Goal: Navigation & Orientation: Find specific page/section

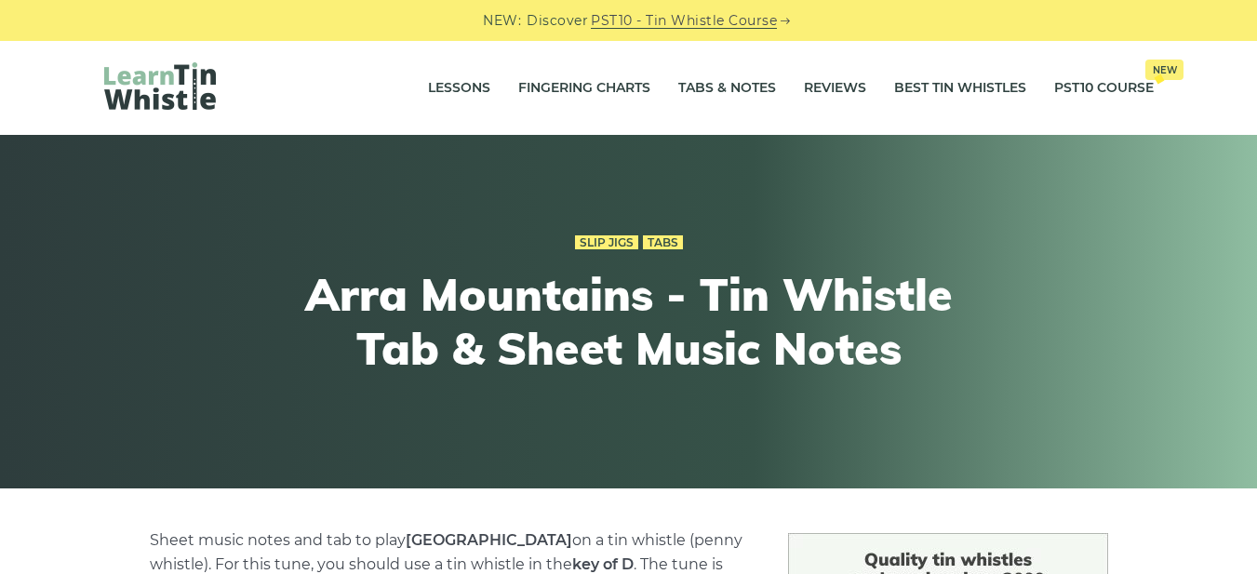
click at [162, 92] on img at bounding box center [160, 85] width 112 height 47
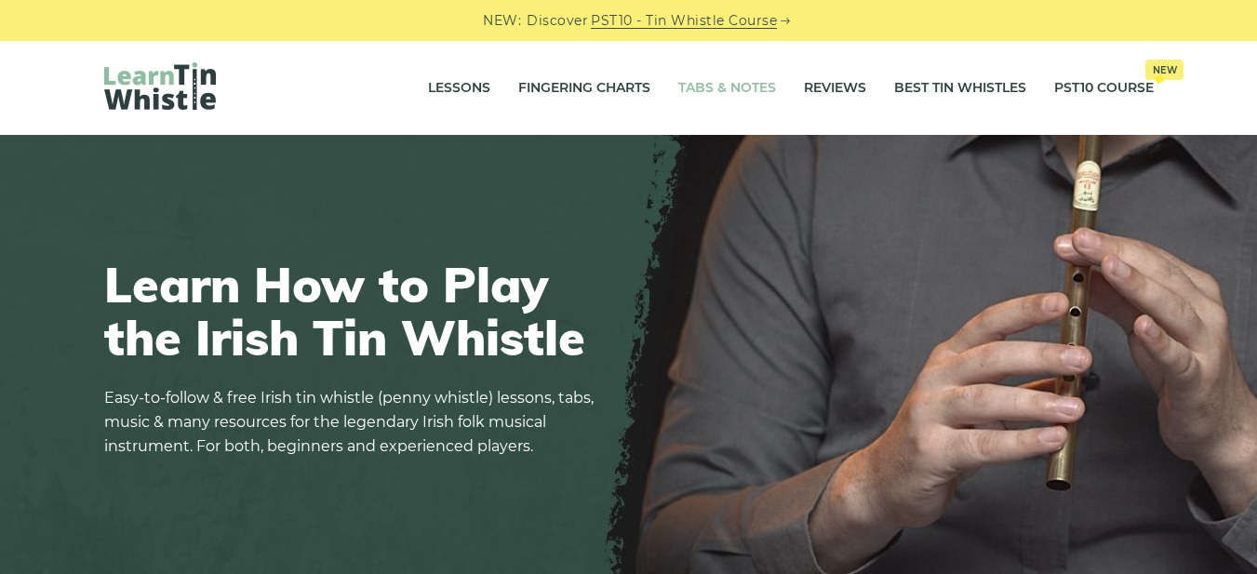
click at [697, 87] on link "Tabs & Notes" at bounding box center [727, 88] width 98 height 47
